Goal: Transaction & Acquisition: Purchase product/service

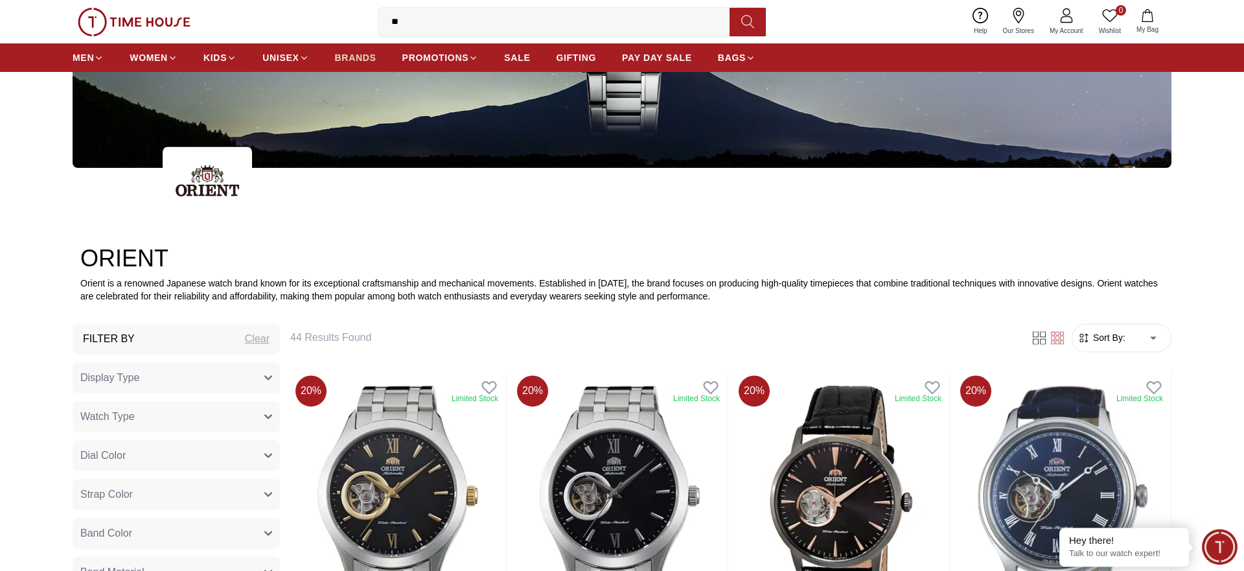
scroll to position [292, 0]
click at [366, 54] on span "BRANDS" at bounding box center [355, 57] width 41 height 13
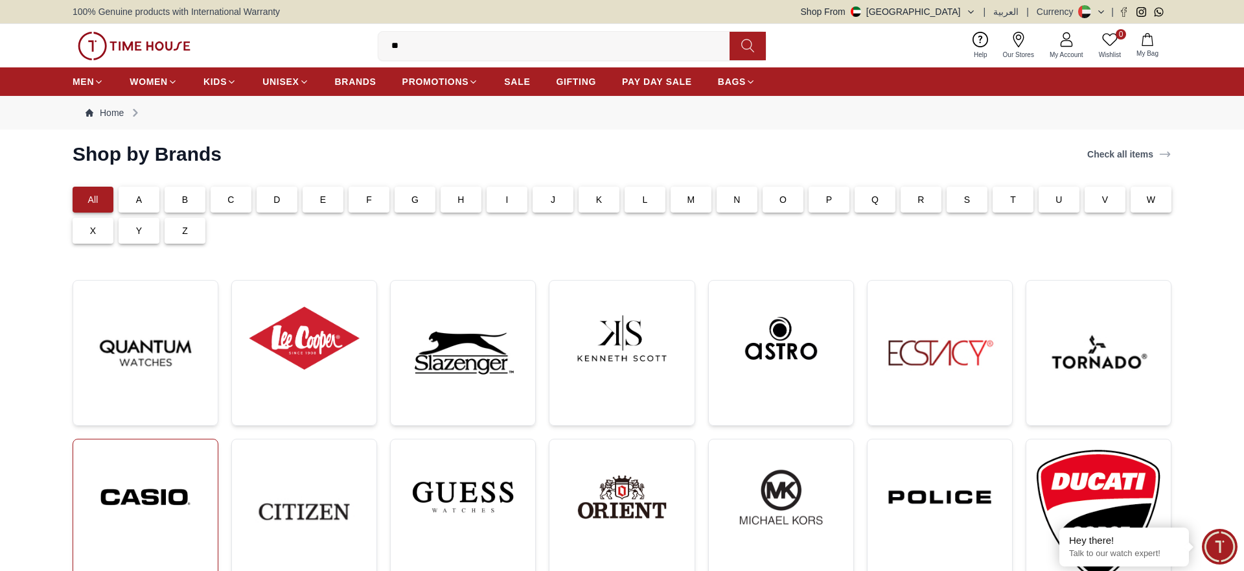
click at [170, 494] on img at bounding box center [146, 497] width 124 height 95
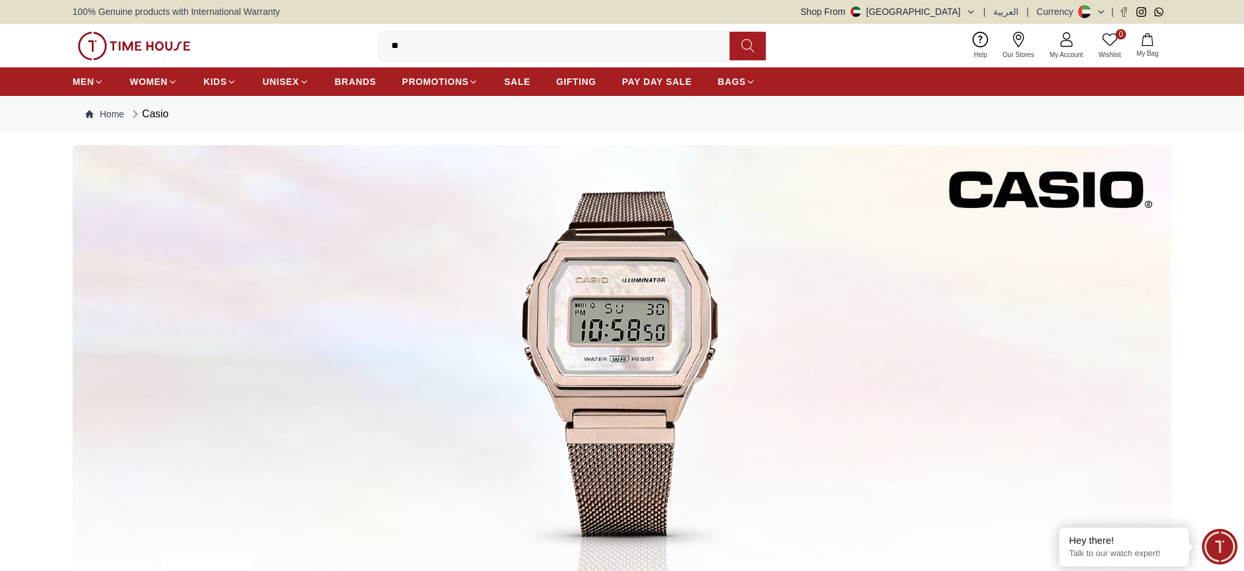
click at [651, 332] on img at bounding box center [622, 360] width 1099 height 430
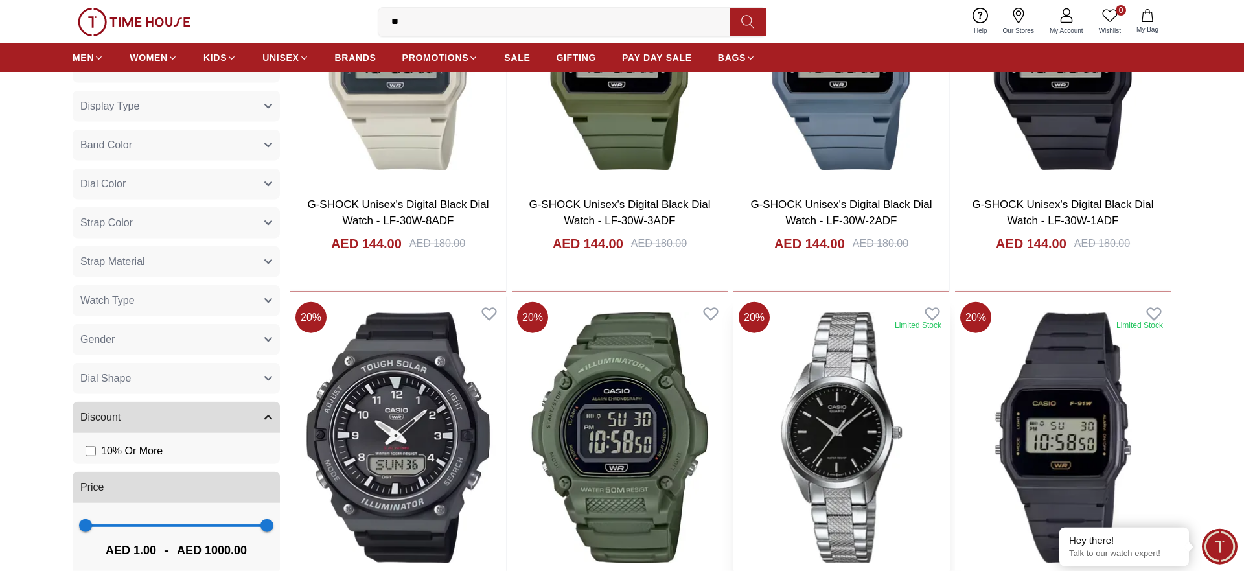
scroll to position [876, 0]
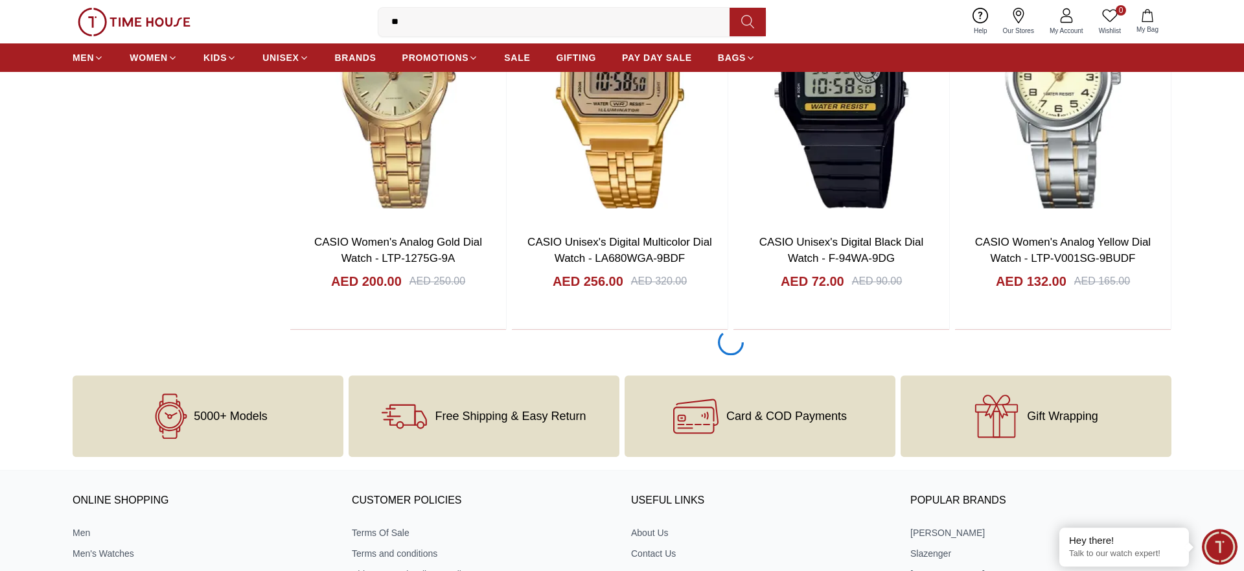
scroll to position [2392, 0]
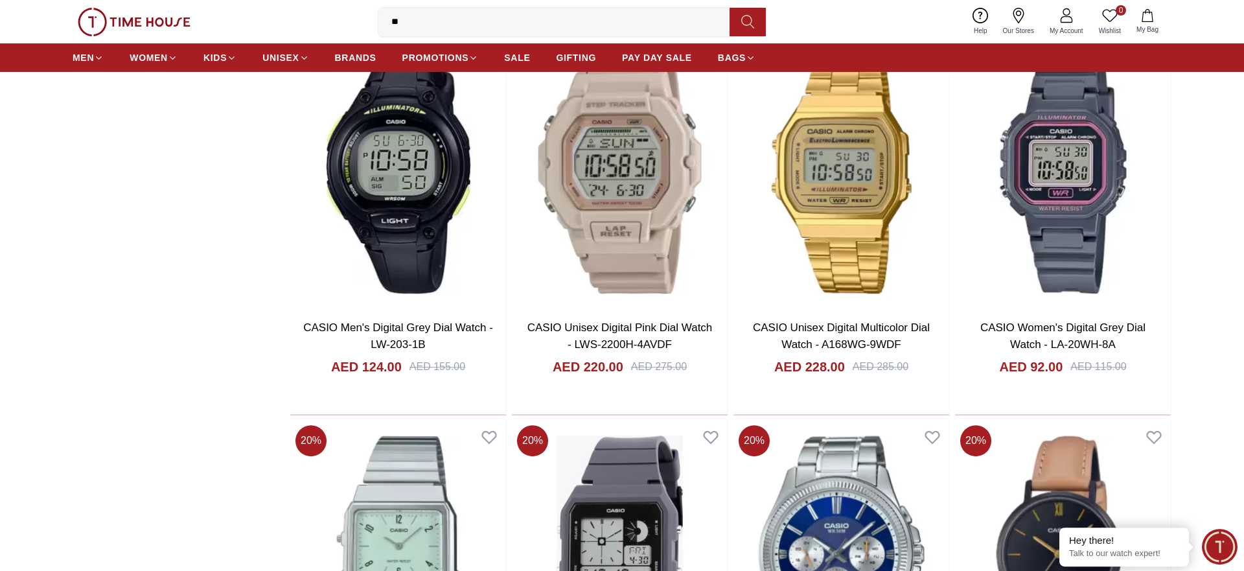
scroll to position [3883, 0]
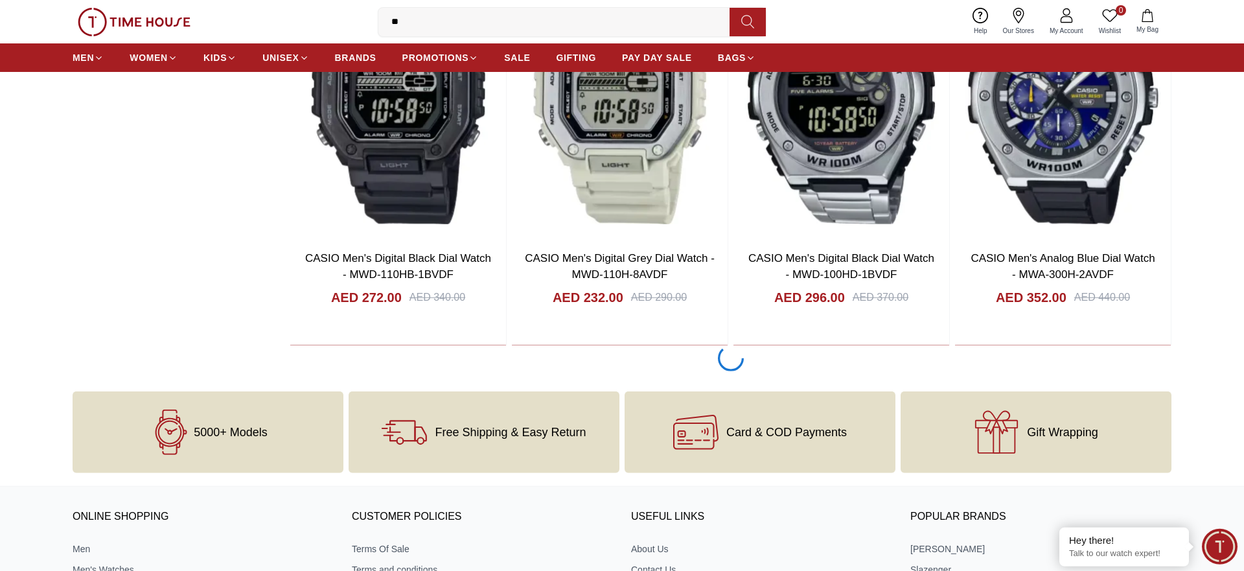
scroll to position [6306, 0]
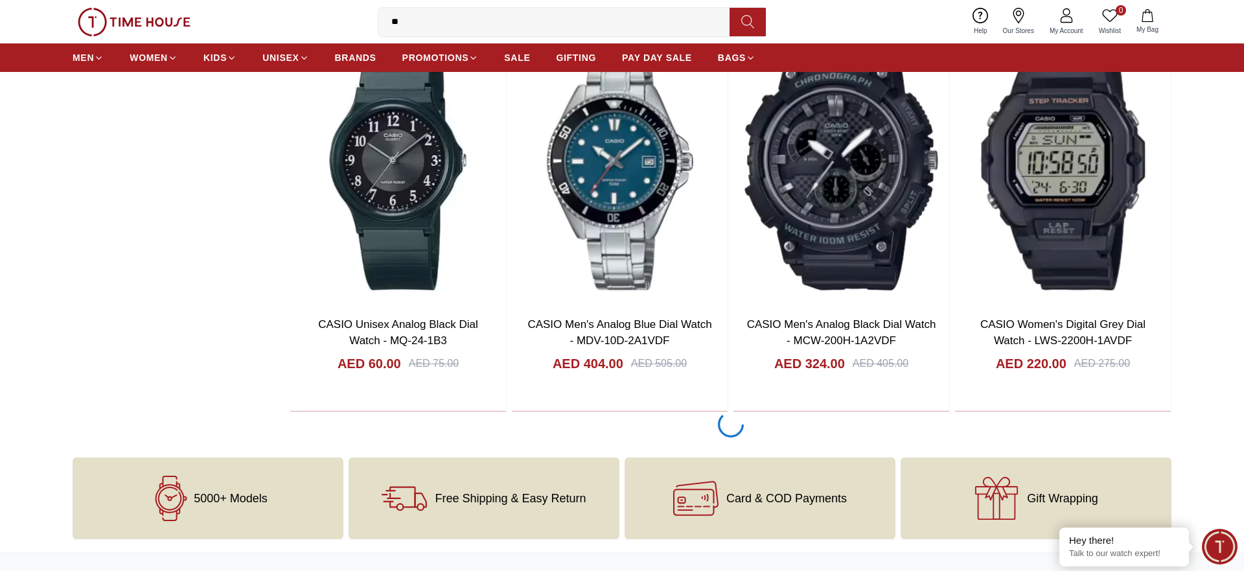
scroll to position [10171, 0]
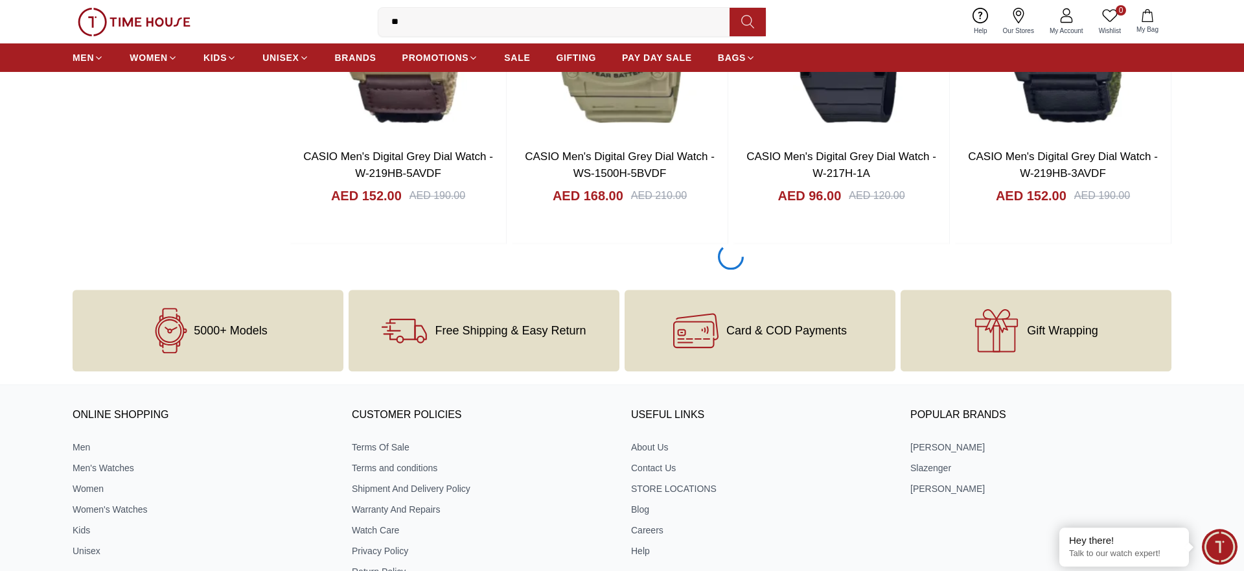
scroll to position [14269, 0]
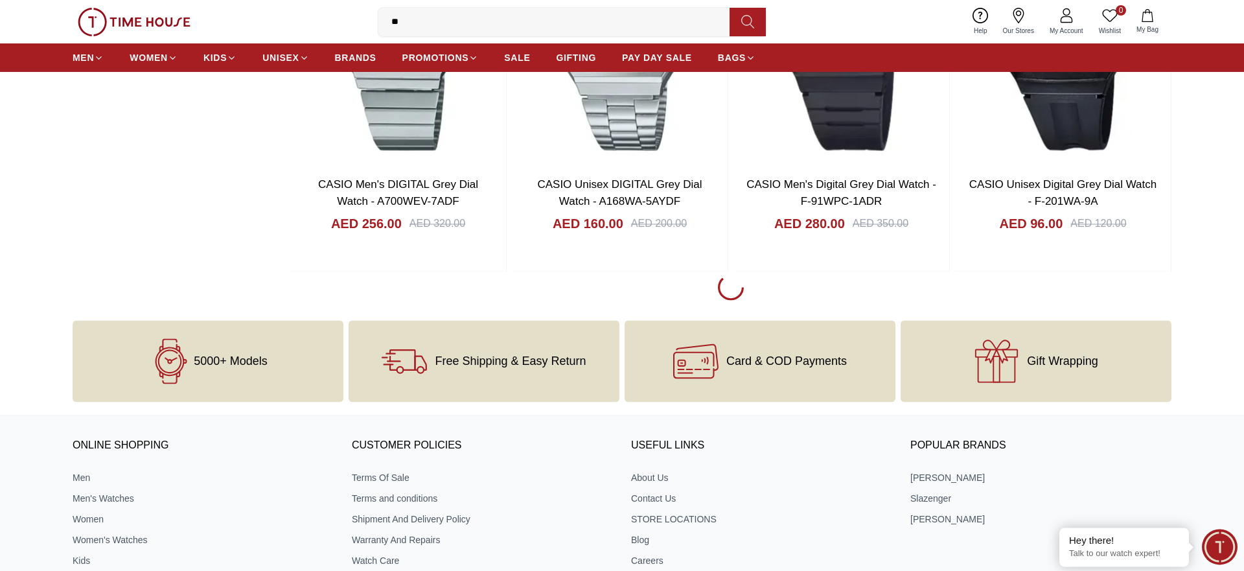
scroll to position [18163, 0]
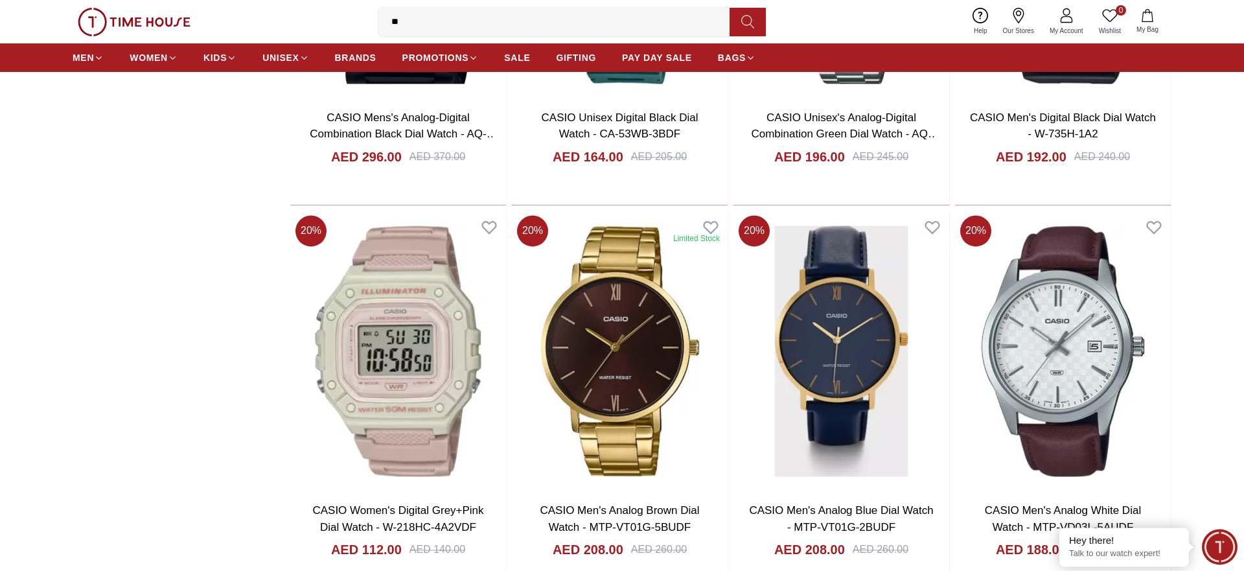
scroll to position [21787, 0]
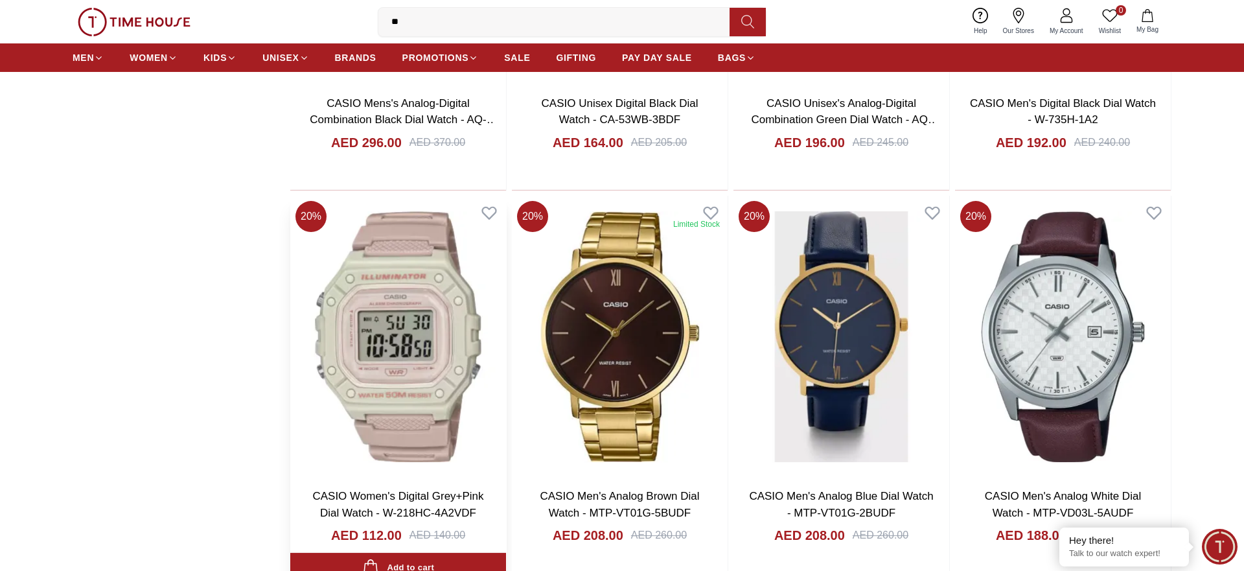
click at [391, 325] on img at bounding box center [398, 337] width 216 height 282
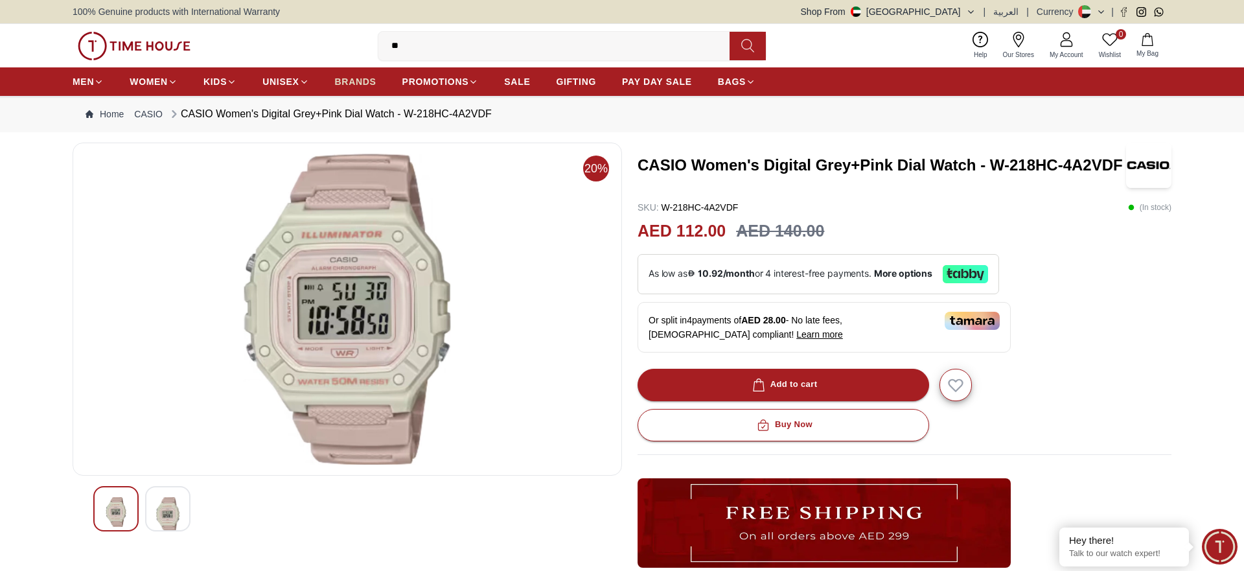
click at [371, 81] on span "BRANDS" at bounding box center [355, 81] width 41 height 13
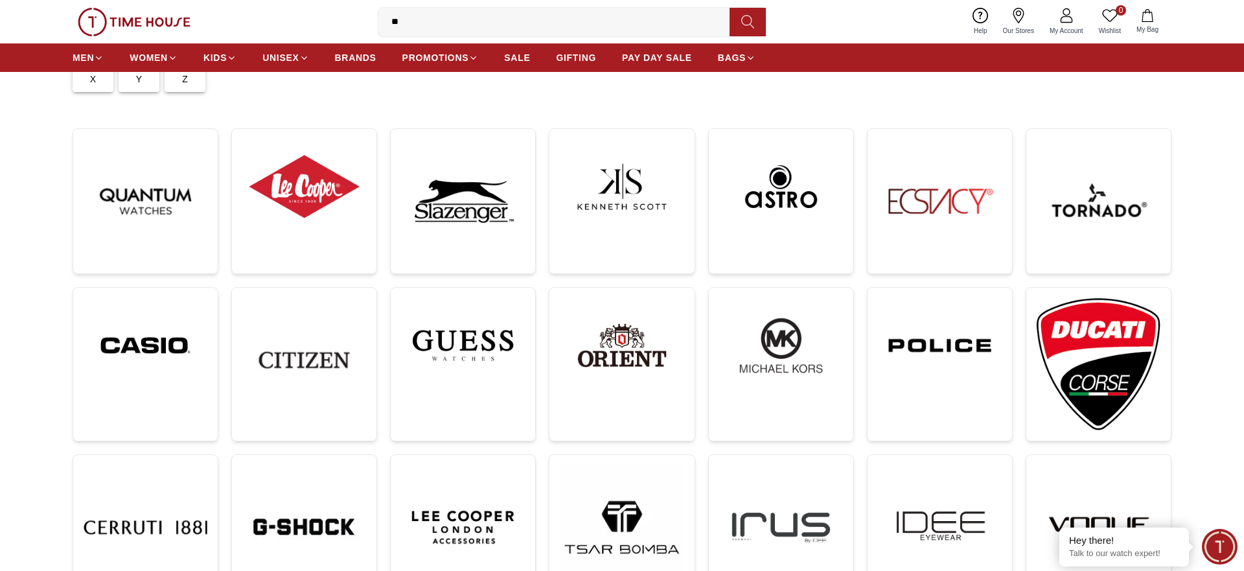
scroll to position [66, 0]
